Goal: Find specific page/section: Find specific page/section

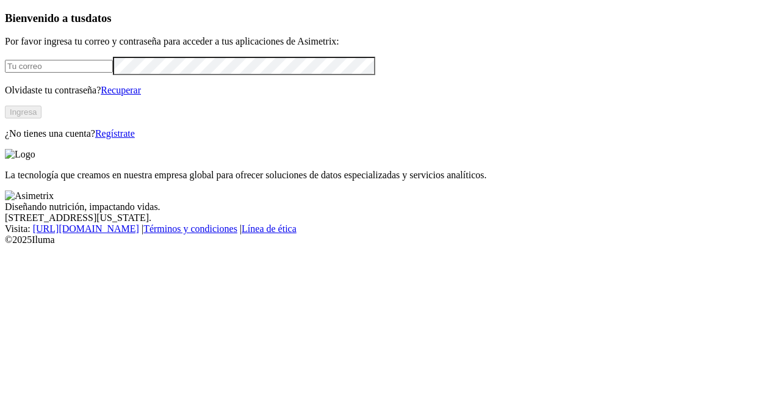
type input "[PERSON_NAME][EMAIL_ADDRESS][PERSON_NAME][DOMAIN_NAME]"
click at [42, 118] on button "Ingresa" at bounding box center [23, 112] width 37 height 13
